Goal: Communication & Community: Answer question/provide support

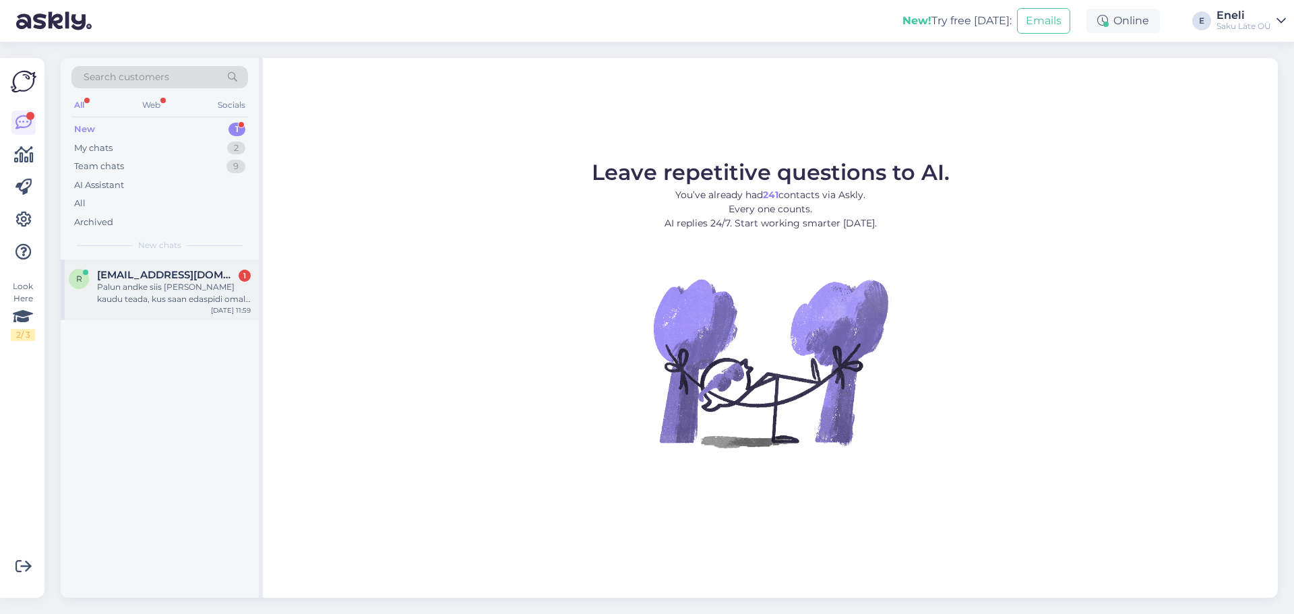
click at [144, 296] on div "Palun andke siis [PERSON_NAME] kaudu teada, kus saan edaspidi omale teie vett. …" at bounding box center [174, 293] width 154 height 24
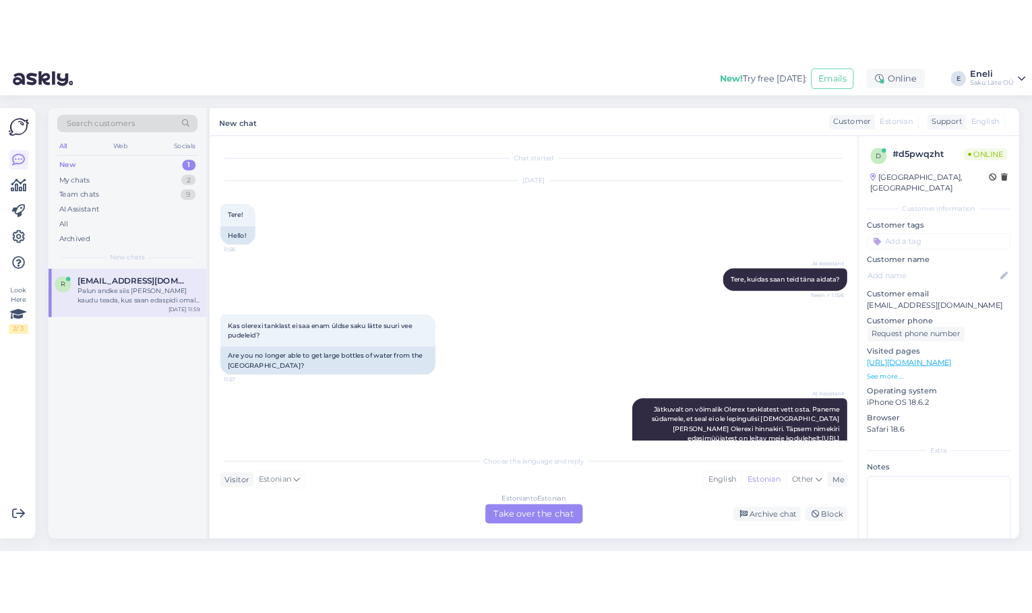
scroll to position [283, 0]
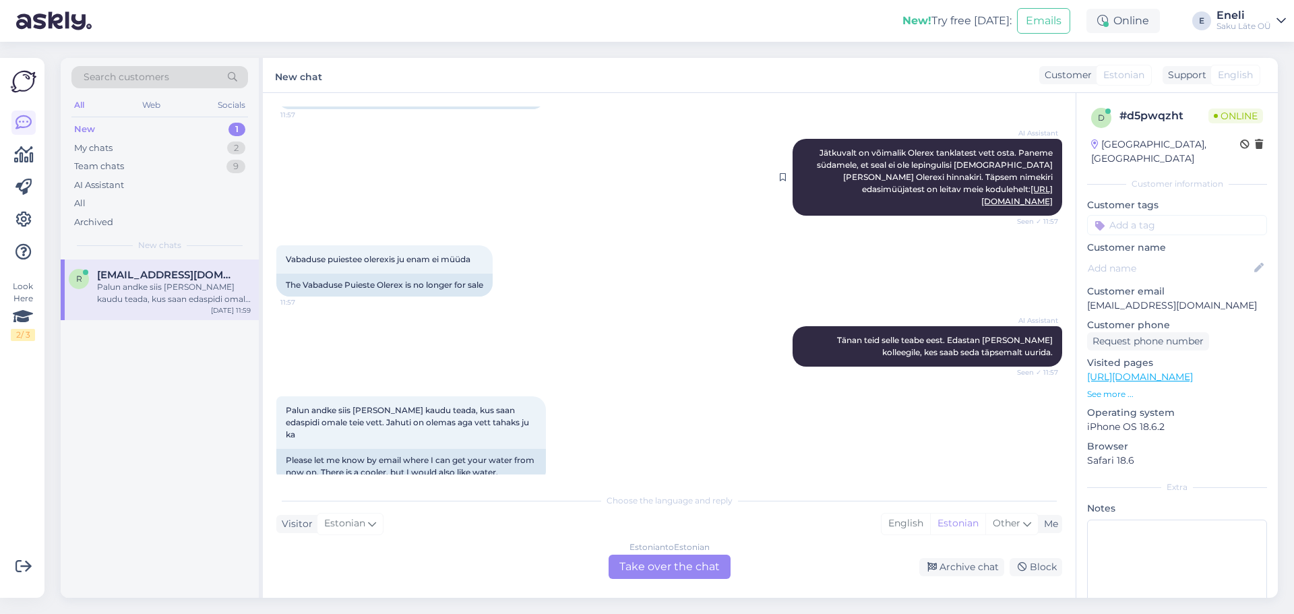
click at [981, 189] on link "[URL][DOMAIN_NAME]" at bounding box center [1016, 195] width 71 height 22
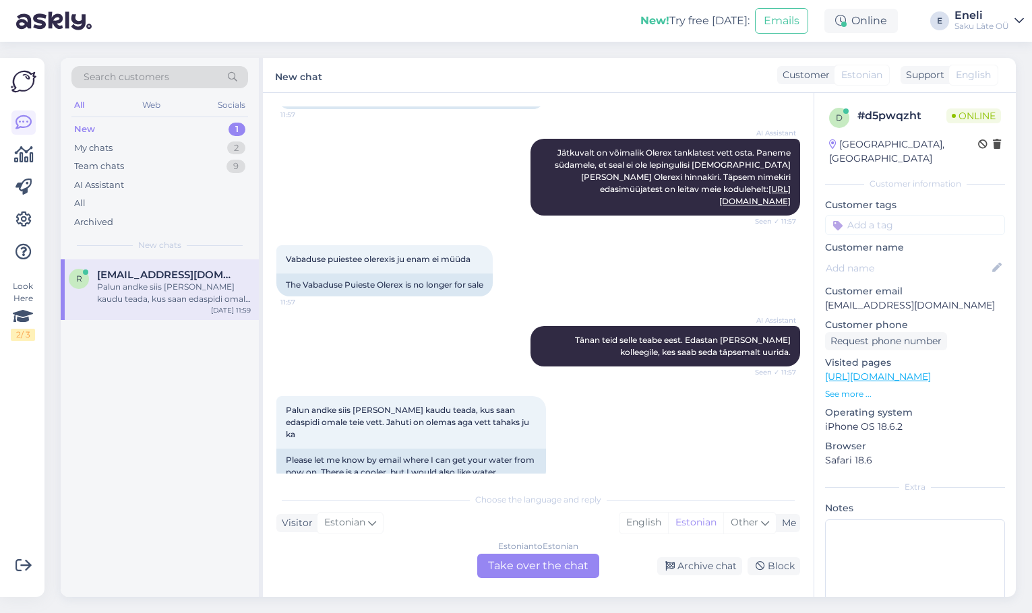
click at [170, 430] on div "r [EMAIL_ADDRESS][DOMAIN_NAME] [PERSON_NAME] andke siis [PERSON_NAME] kaudu tea…" at bounding box center [160, 428] width 198 height 338
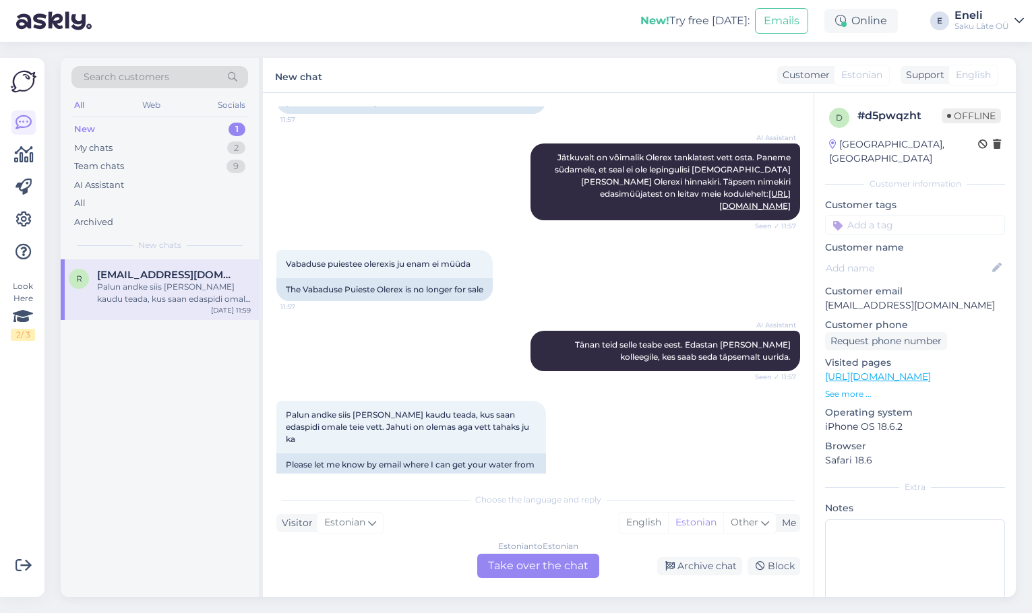
scroll to position [284, 0]
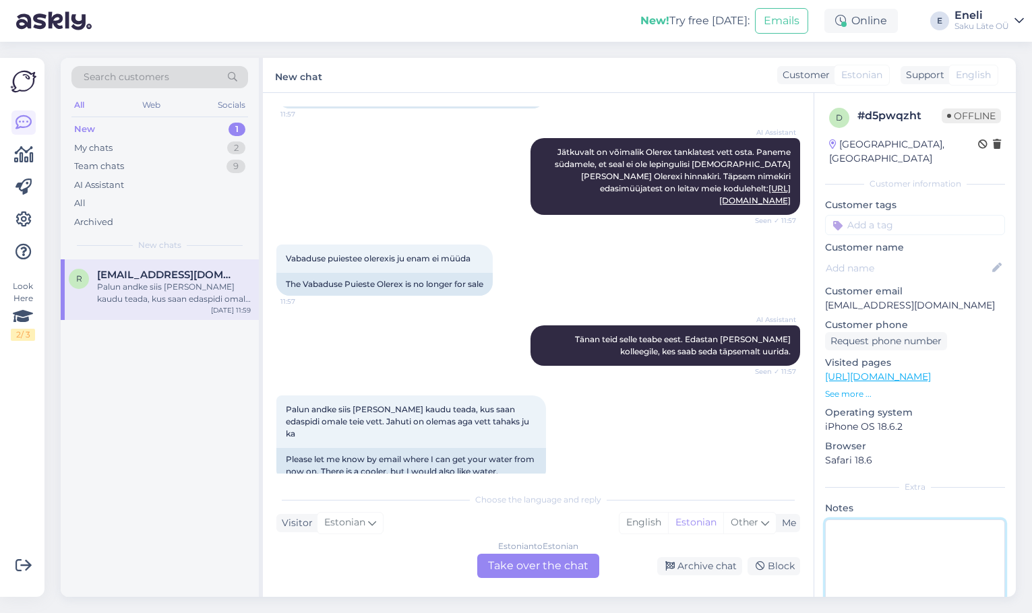
click at [866, 523] on textarea at bounding box center [915, 580] width 180 height 121
type textarea "K"
click at [398, 253] on span "Vabaduse puiestee olerexis ju enam ei müüda" at bounding box center [378, 258] width 185 height 10
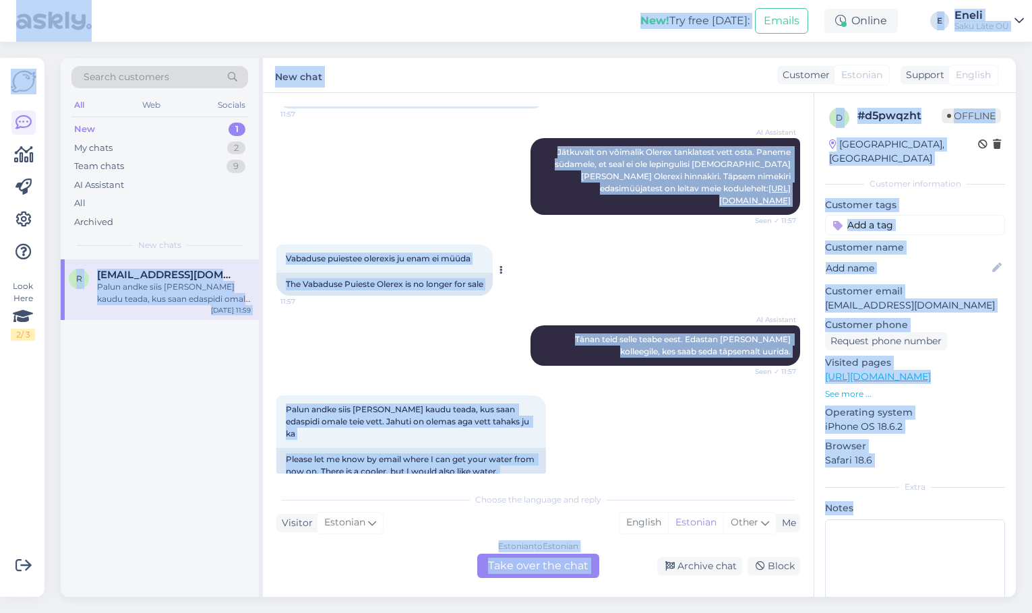
click at [398, 253] on span "Vabaduse puiestee olerexis ju enam ei müüda" at bounding box center [378, 258] width 185 height 10
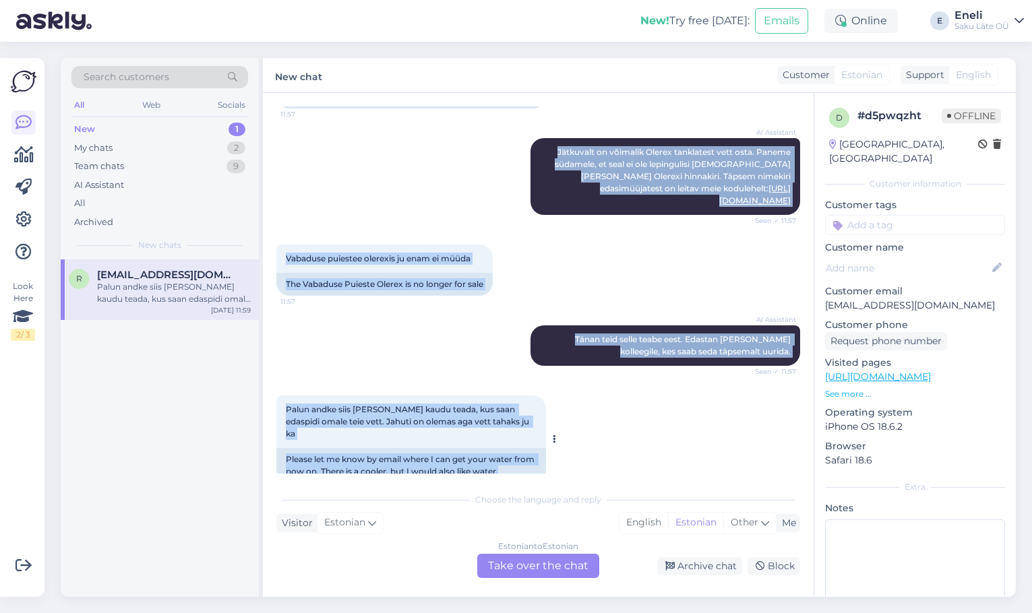
drag, startPoint x: 544, startPoint y: 151, endPoint x: 525, endPoint y: 449, distance: 298.5
click at [525, 449] on div "Chat started [DATE] Tere! 11:56 Hello! AI Assistant Tere, kuidas saan teid [PER…" at bounding box center [544, 289] width 536 height 367
copy div "Jätkuvalt on võimalik Olerex tanklatest vett osta. Paneme südamele, et seal ei …"
click at [625, 415] on div "Palun andke siis [PERSON_NAME] kaudu teada, kus saan edaspidi omale teie vett. …" at bounding box center [538, 439] width 524 height 117
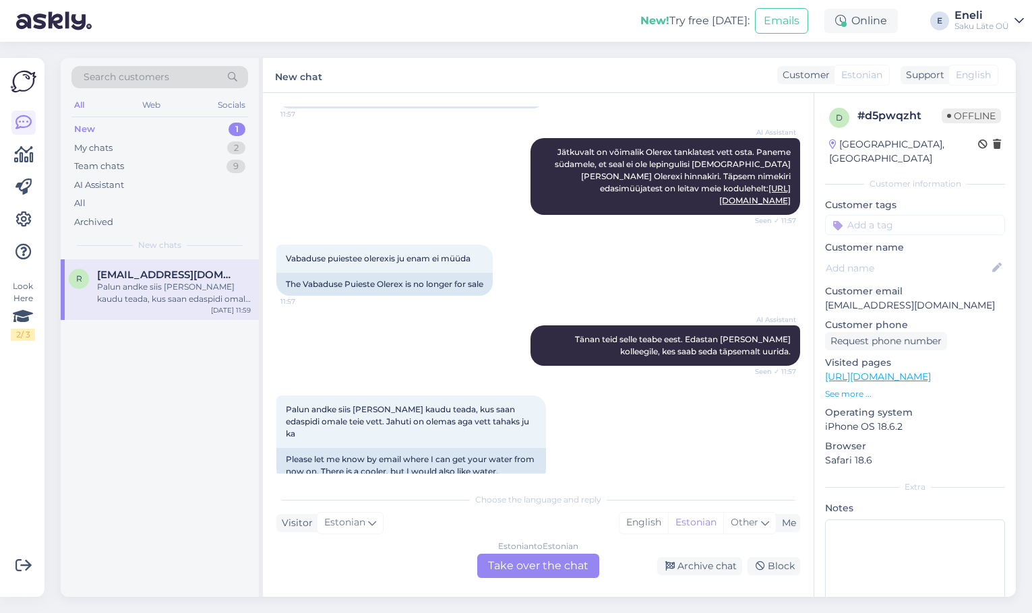
click at [518, 563] on div "Estonian to Estonian Take over the chat" at bounding box center [538, 566] width 122 height 24
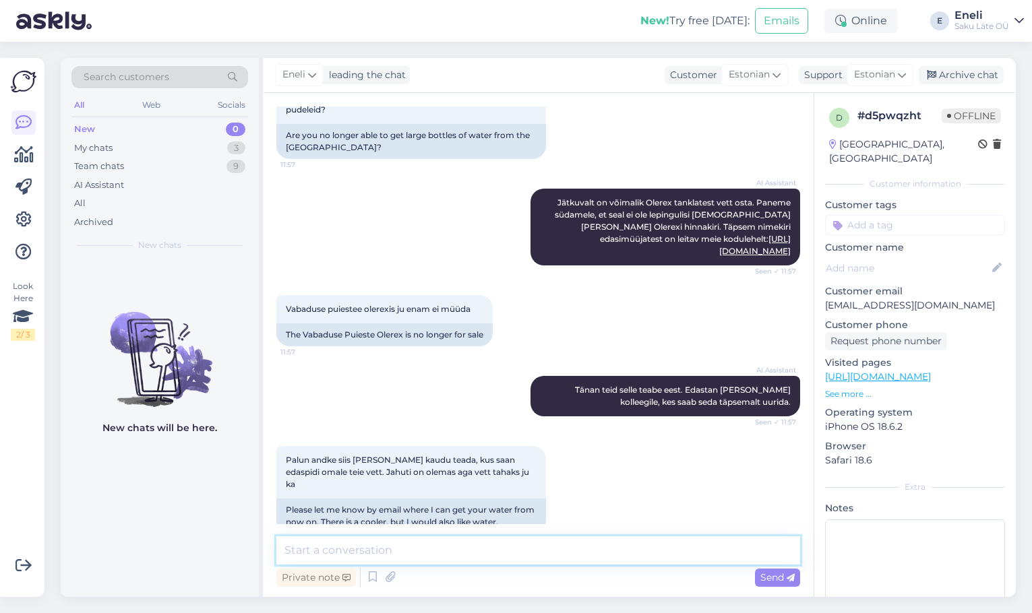
click at [396, 547] on textarea at bounding box center [538, 550] width 524 height 28
paste textarea "Aitäh tagasiside eest! Meil on kahju, et olete pidanud sellise olukorraga kokku…"
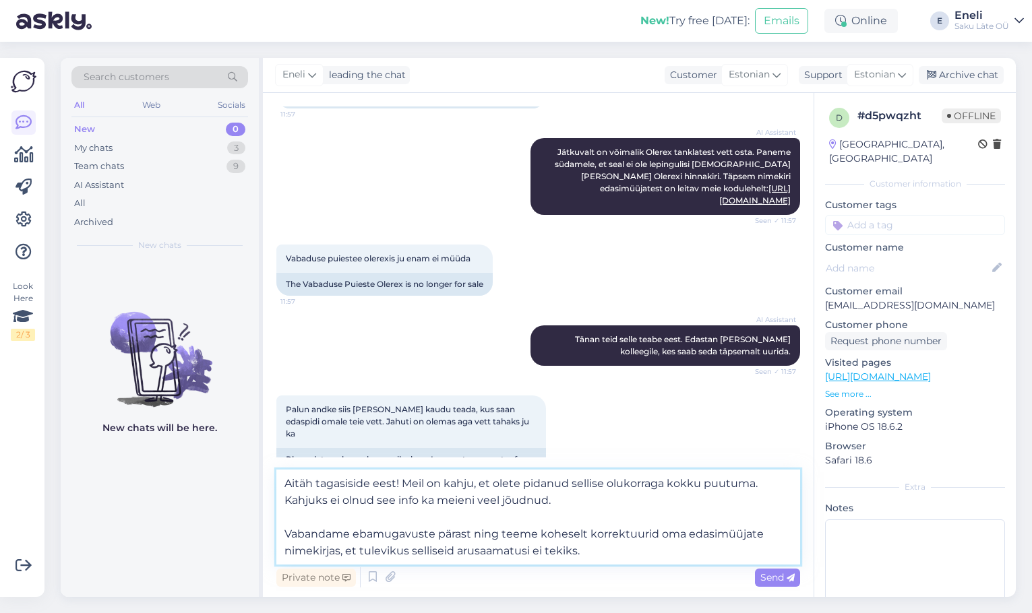
click at [400, 482] on textarea "Aitäh tagasiside eest! Meil on kahju, et olete pidanud sellise olukorraga kokku…" at bounding box center [538, 517] width 524 height 95
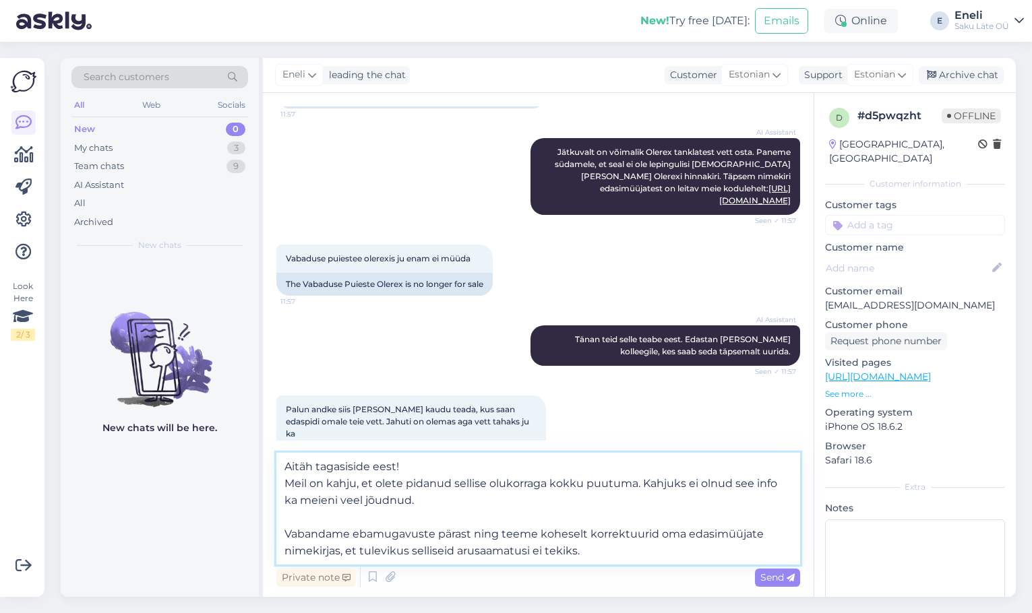
drag, startPoint x: 635, startPoint y: 485, endPoint x: 378, endPoint y: 487, distance: 256.7
click at [378, 487] on textarea "Aitäh tagasiside eest! Meil on kahju, et olete pidanud sellise olukorraga kokku…" at bounding box center [538, 509] width 524 height 112
click at [483, 528] on textarea "Aitäh tagasiside eest! Meil on kahju, et sellisesse olukorda sattusite. Kahjuks…" at bounding box center [538, 509] width 524 height 112
click at [585, 549] on textarea "Aitäh tagasiside eest! Meil on kahju, et sellisesse olukorda sattusite. Kahjuks…" at bounding box center [538, 509] width 524 height 112
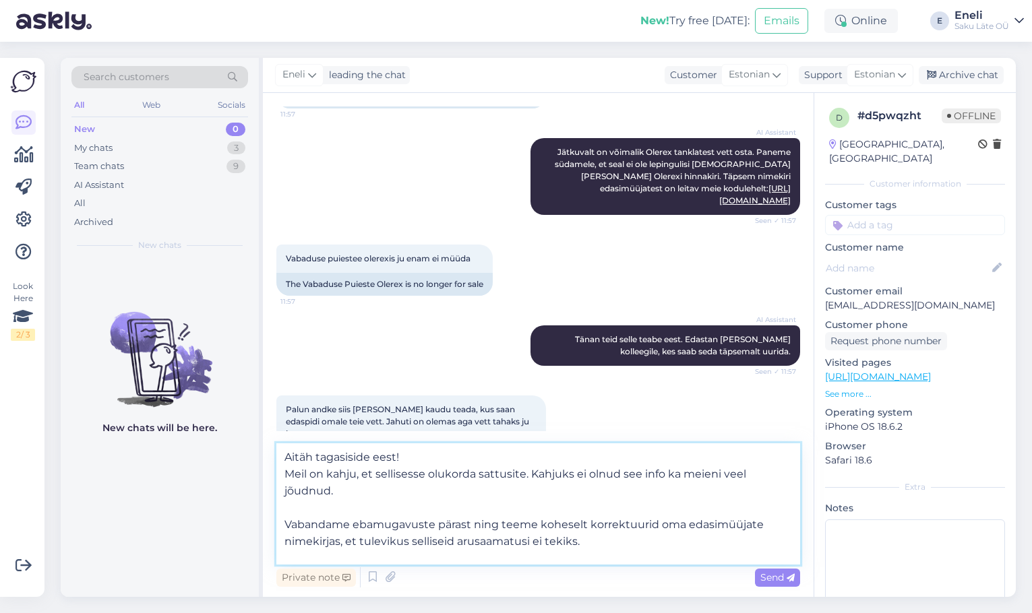
scroll to position [17, 0]
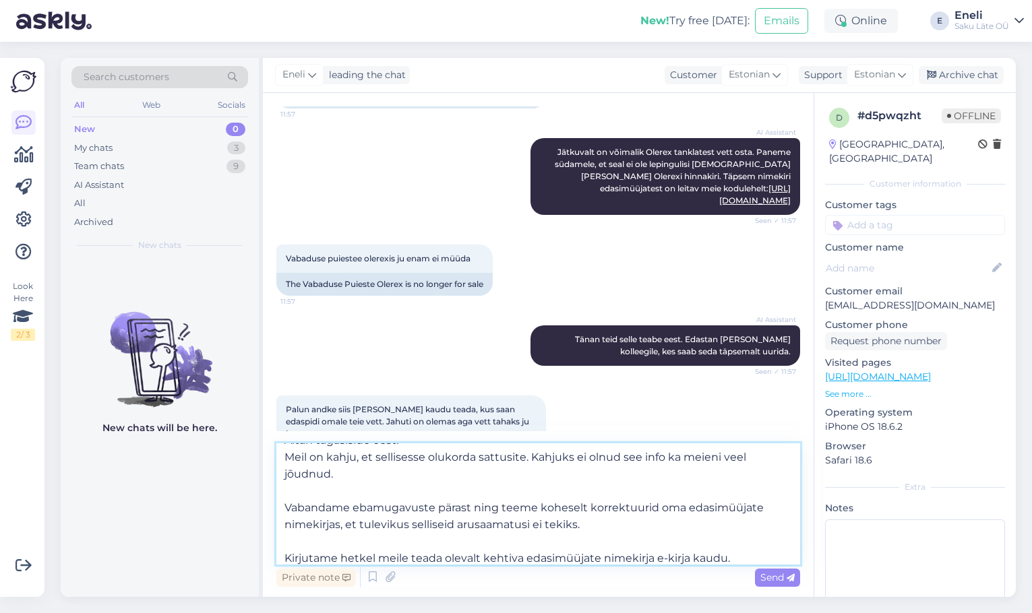
click at [654, 554] on textarea "Aitäh tagasiside eest! Meil on kahju, et sellisesse olukorda sattusite. Kahjuks…" at bounding box center [538, 503] width 524 height 121
click at [489, 555] on textarea "Aitäh tagasiside eest! Meil on kahju, et sellisesse olukorda sattusite. Kahjuks…" at bounding box center [538, 503] width 524 height 121
click at [455, 478] on textarea "Aitäh tagasiside eest! Meil on kahju, et sellisesse olukorda sattusite. Kahjuks…" at bounding box center [538, 503] width 524 height 121
drag, startPoint x: 338, startPoint y: 478, endPoint x: 530, endPoint y: 460, distance: 193.5
click at [530, 460] on textarea "Aitäh tagasiside eest! Meil on kahju, et sellisesse olukorda sattusite. Kahjuks…" at bounding box center [538, 503] width 524 height 121
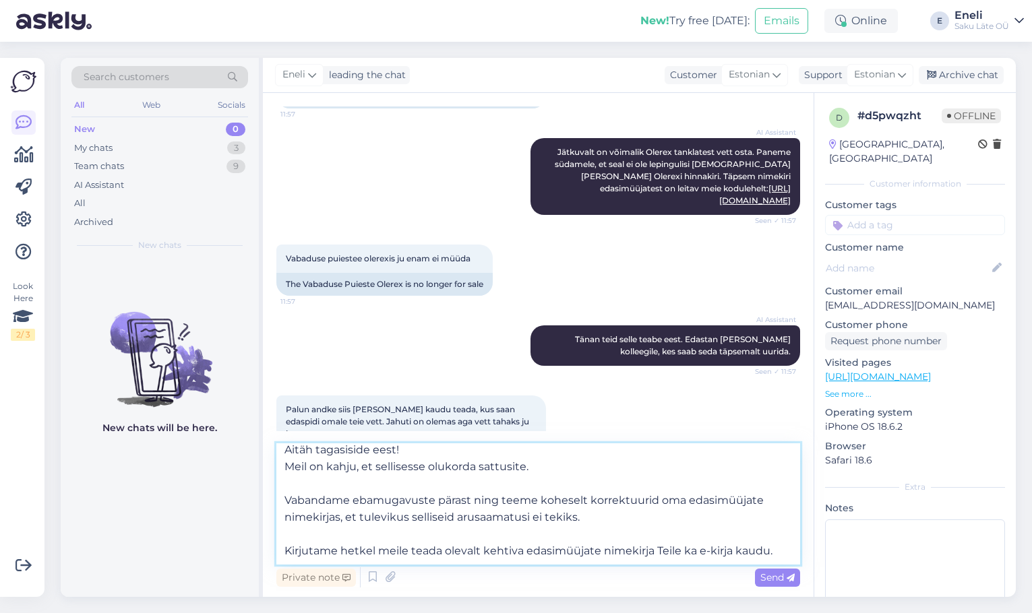
scroll to position [7, 0]
click at [364, 489] on textarea "Aitäh tagasiside eest! Meil on kahju, et sellisesse olukorda sattusite. Vabanda…" at bounding box center [538, 503] width 524 height 121
type textarea "Aitäh tagasiside eest! Meil on kahju, et sellisesse olukorda sattusite. Vabanda…"
click at [457, 504] on textarea "Aitäh tagasiside eest! Meil on kahju, et sellisesse olukorda sattusite. Vabanda…" at bounding box center [538, 503] width 524 height 121
click at [772, 579] on span "Send" at bounding box center [777, 577] width 34 height 12
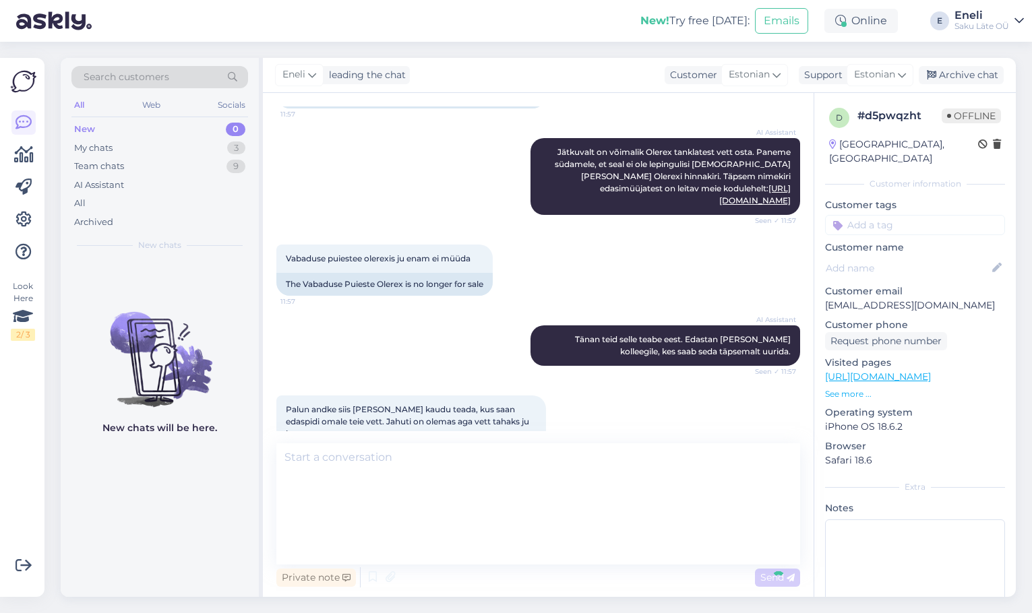
scroll to position [388, 0]
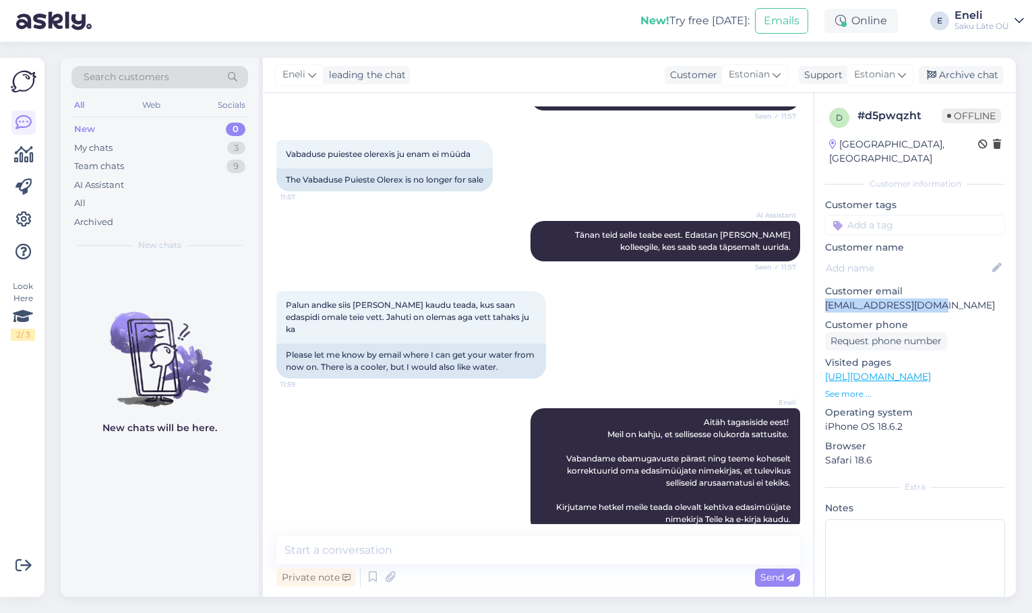
drag, startPoint x: 932, startPoint y: 294, endPoint x: 825, endPoint y: 292, distance: 106.5
click at [825, 299] on p "[EMAIL_ADDRESS][DOMAIN_NAME]" at bounding box center [915, 306] width 180 height 14
copy p "[EMAIL_ADDRESS][DOMAIN_NAME]"
click at [615, 276] on div "Palun andke siis [PERSON_NAME] kaudu teada, kus saan edaspidi omale teie vett. …" at bounding box center [538, 334] width 524 height 117
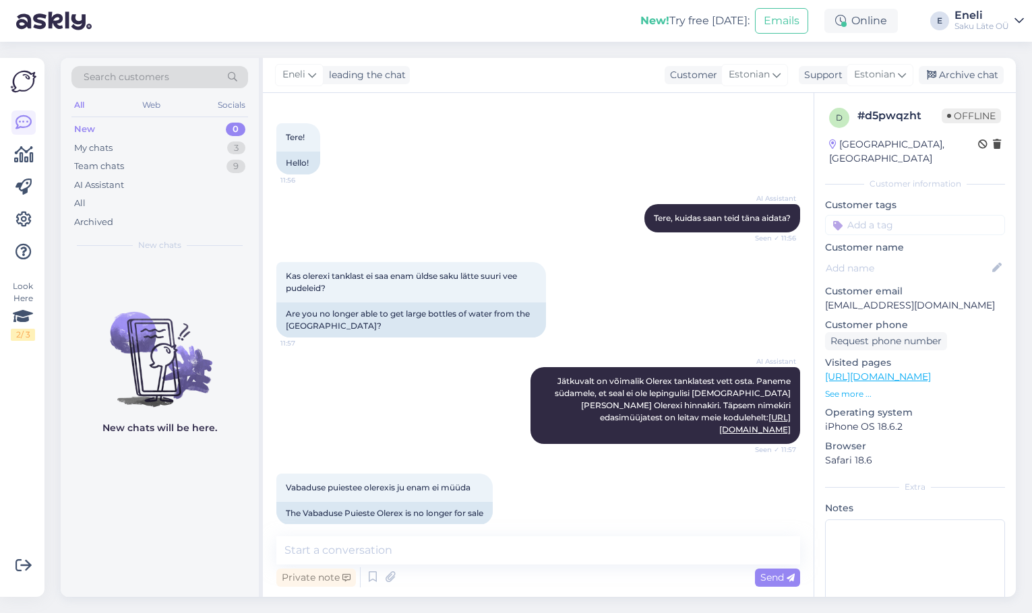
scroll to position [51, 0]
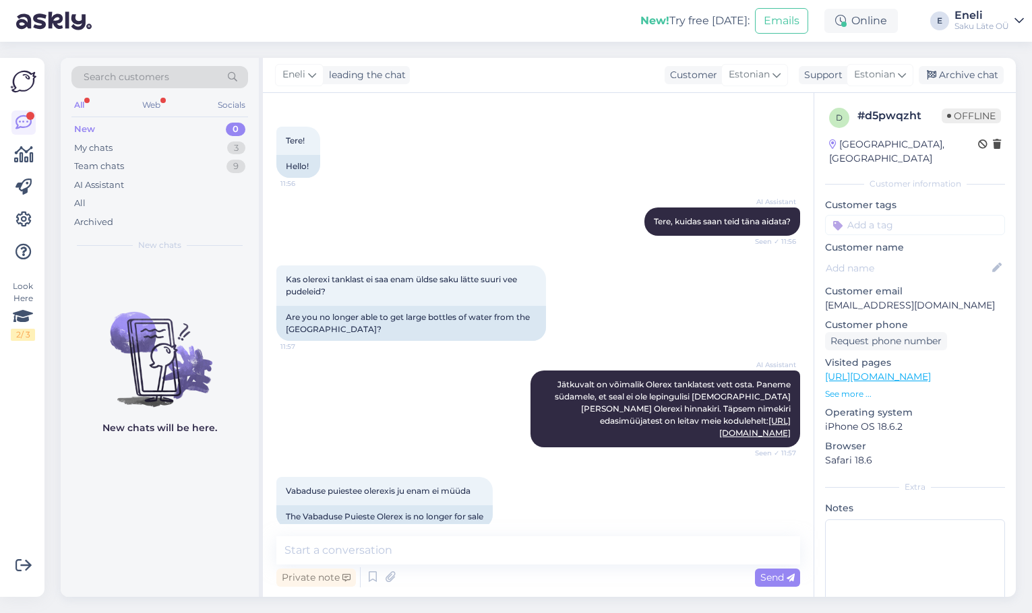
click at [563, 493] on div "Vabaduse puiestee olerexis ju enam ei müüda 11:57 The Vabaduse Puieste Olerex i…" at bounding box center [538, 502] width 524 height 81
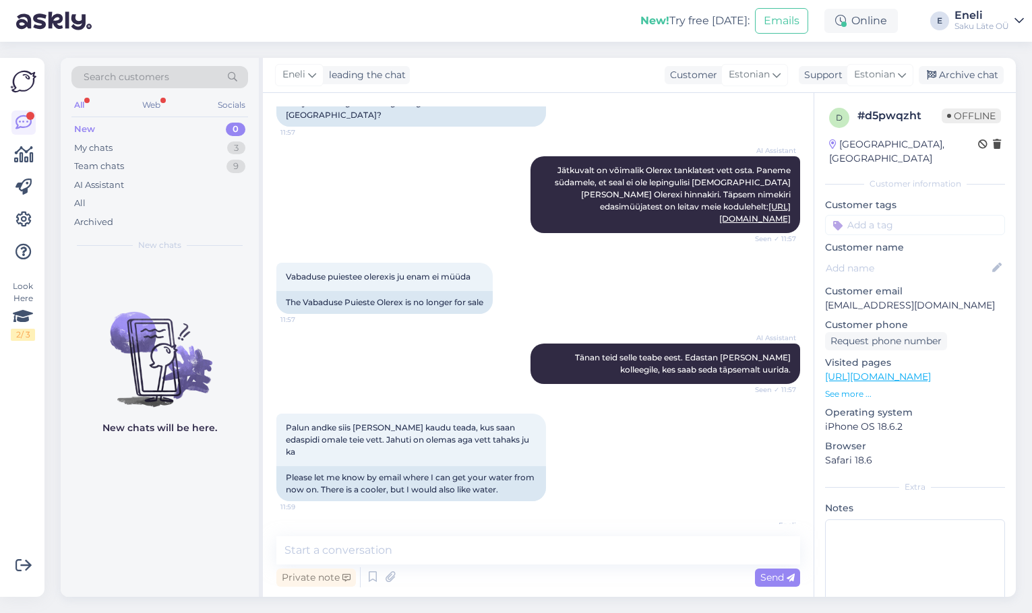
scroll to position [388, 0]
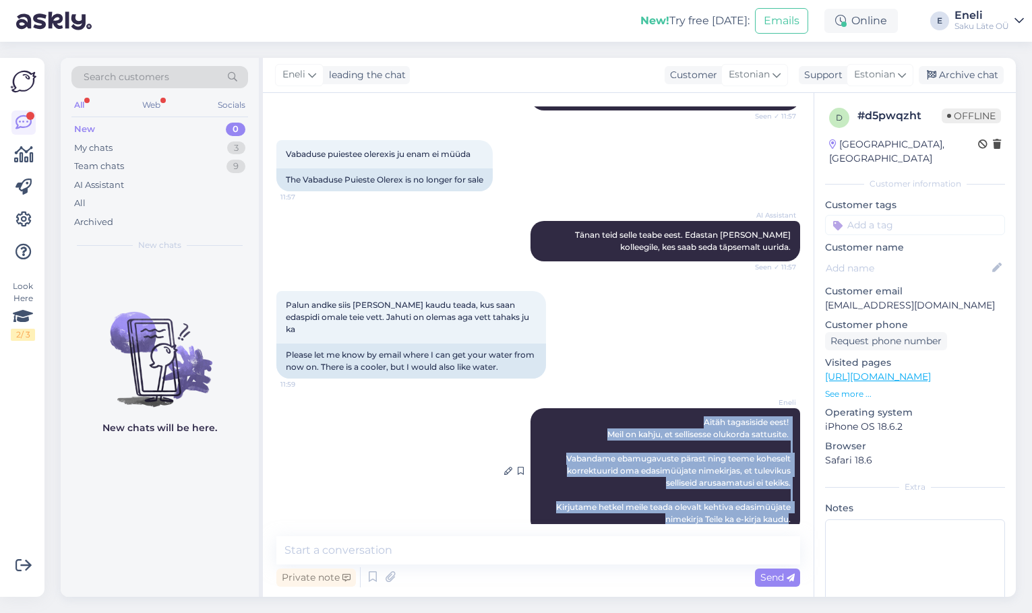
drag, startPoint x: 690, startPoint y: 395, endPoint x: 777, endPoint y: 500, distance: 136.4
click at [777, 500] on div "Eneli Aitäh tagasiside eest! Meil on kahju, et sellisesse olukorda sattusite. V…" at bounding box center [665, 470] width 270 height 125
copy span "Aitäh tagasiside eest! Meil on kahju, et sellisesse olukorda sattusite. Vabanda…"
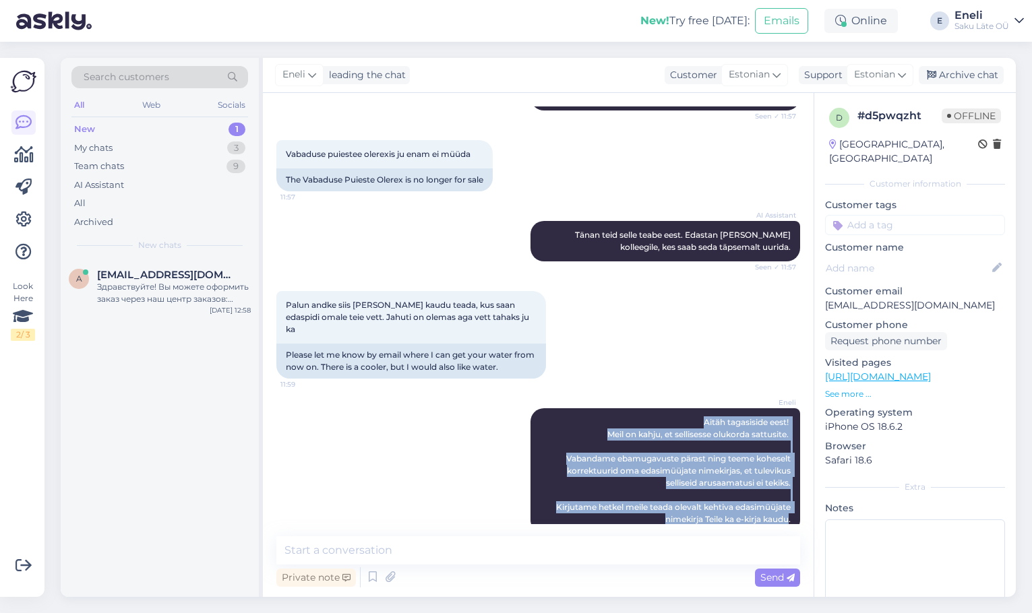
click at [541, 530] on div "Chat started [DATE] Tere! 11:56 Hello! AI Assistant Tere, kuidas saan teid [PER…" at bounding box center [538, 345] width 551 height 504
